Goal: Transaction & Acquisition: Obtain resource

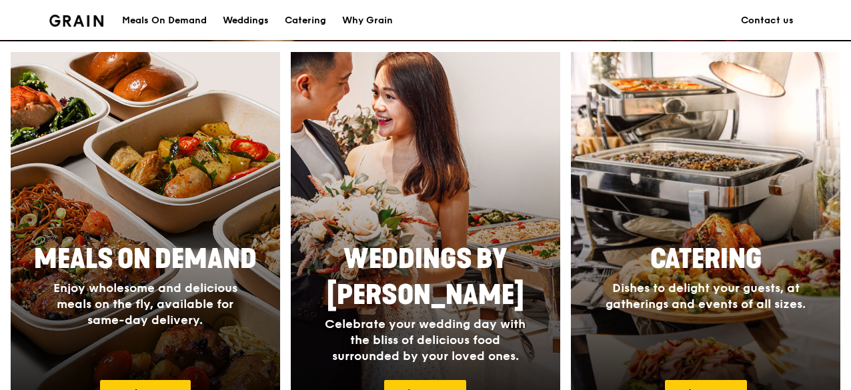
scroll to position [600, 0]
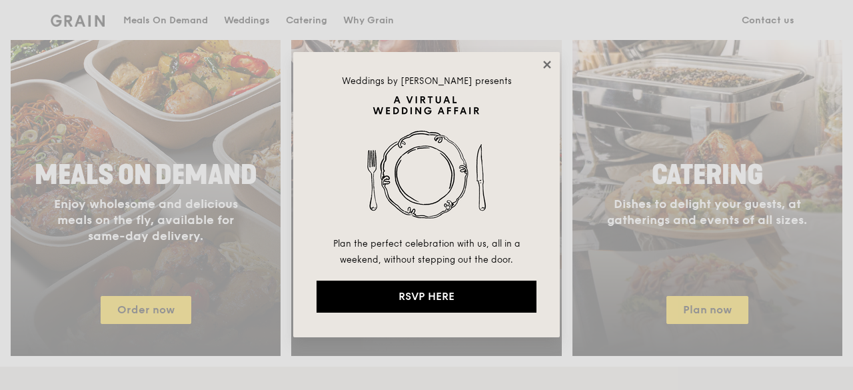
click at [543, 63] on icon at bounding box center [547, 65] width 12 height 12
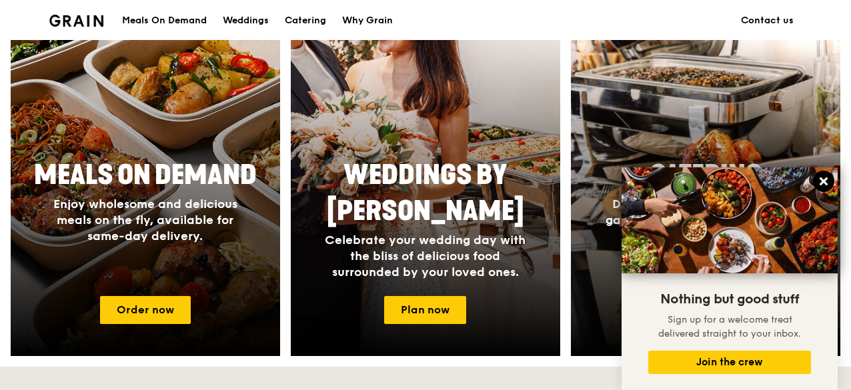
click at [826, 182] on icon at bounding box center [823, 181] width 12 height 12
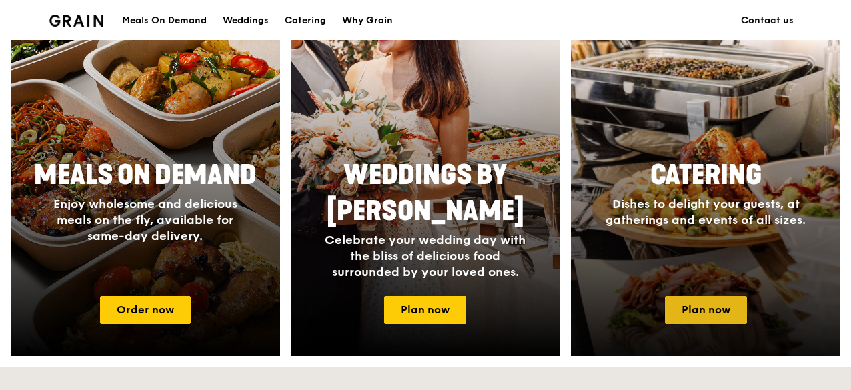
click at [701, 324] on link "Plan now" at bounding box center [706, 310] width 82 height 28
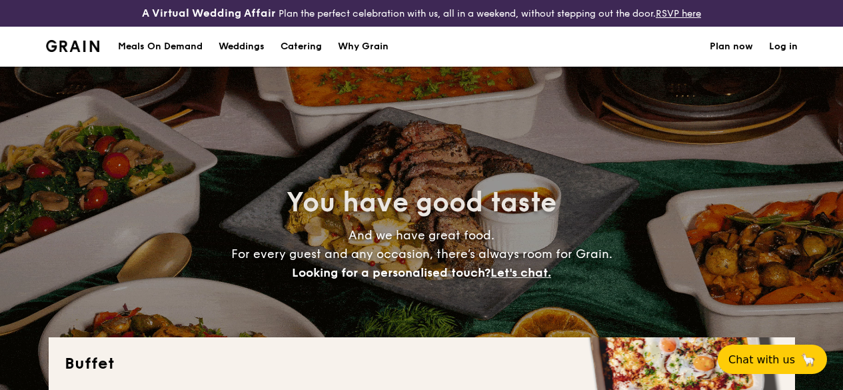
select select
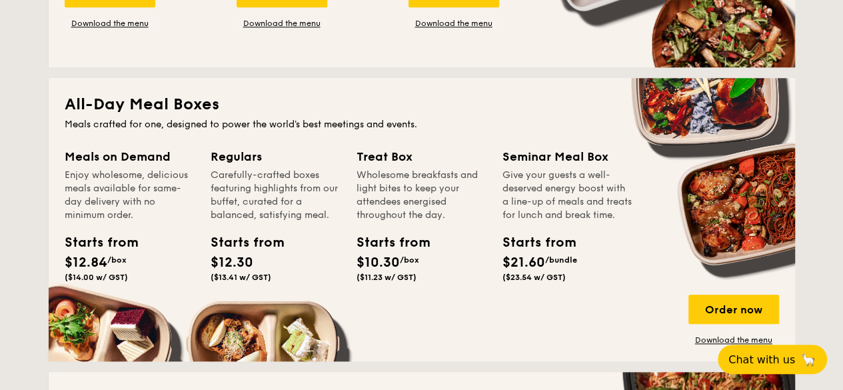
scroll to position [600, 0]
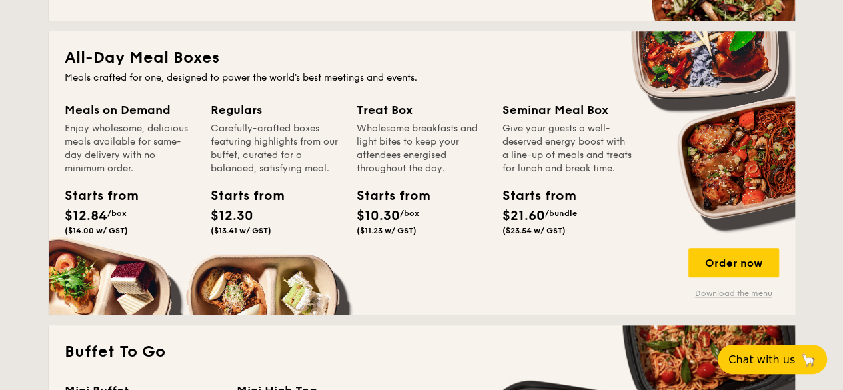
click at [731, 299] on link "Download the menu" at bounding box center [734, 293] width 91 height 11
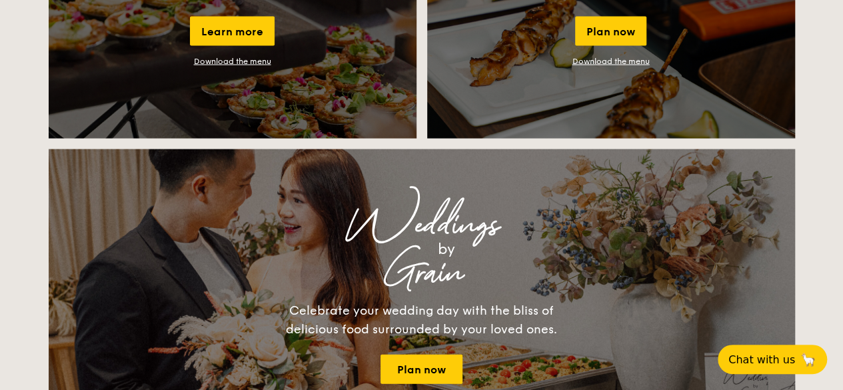
scroll to position [1200, 0]
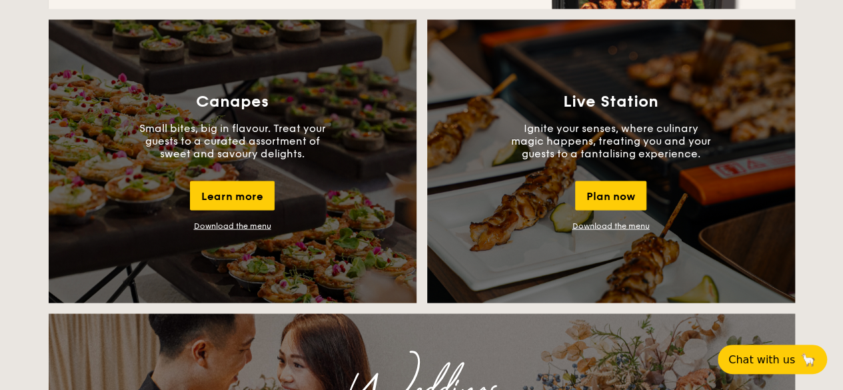
click at [252, 230] on link "Download the menu" at bounding box center [232, 225] width 77 height 9
